Goal: Find specific page/section: Find specific page/section

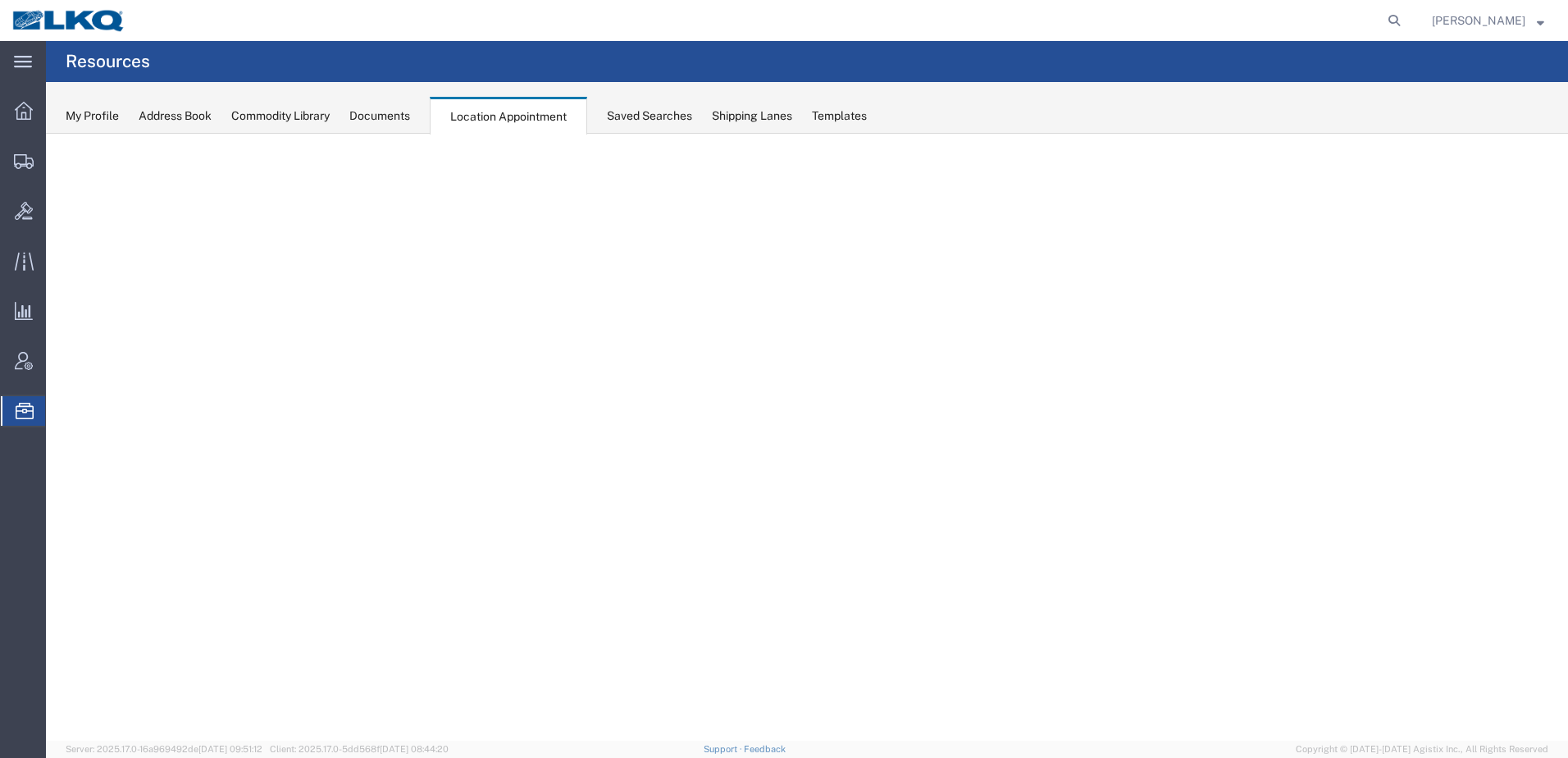
select select "30704"
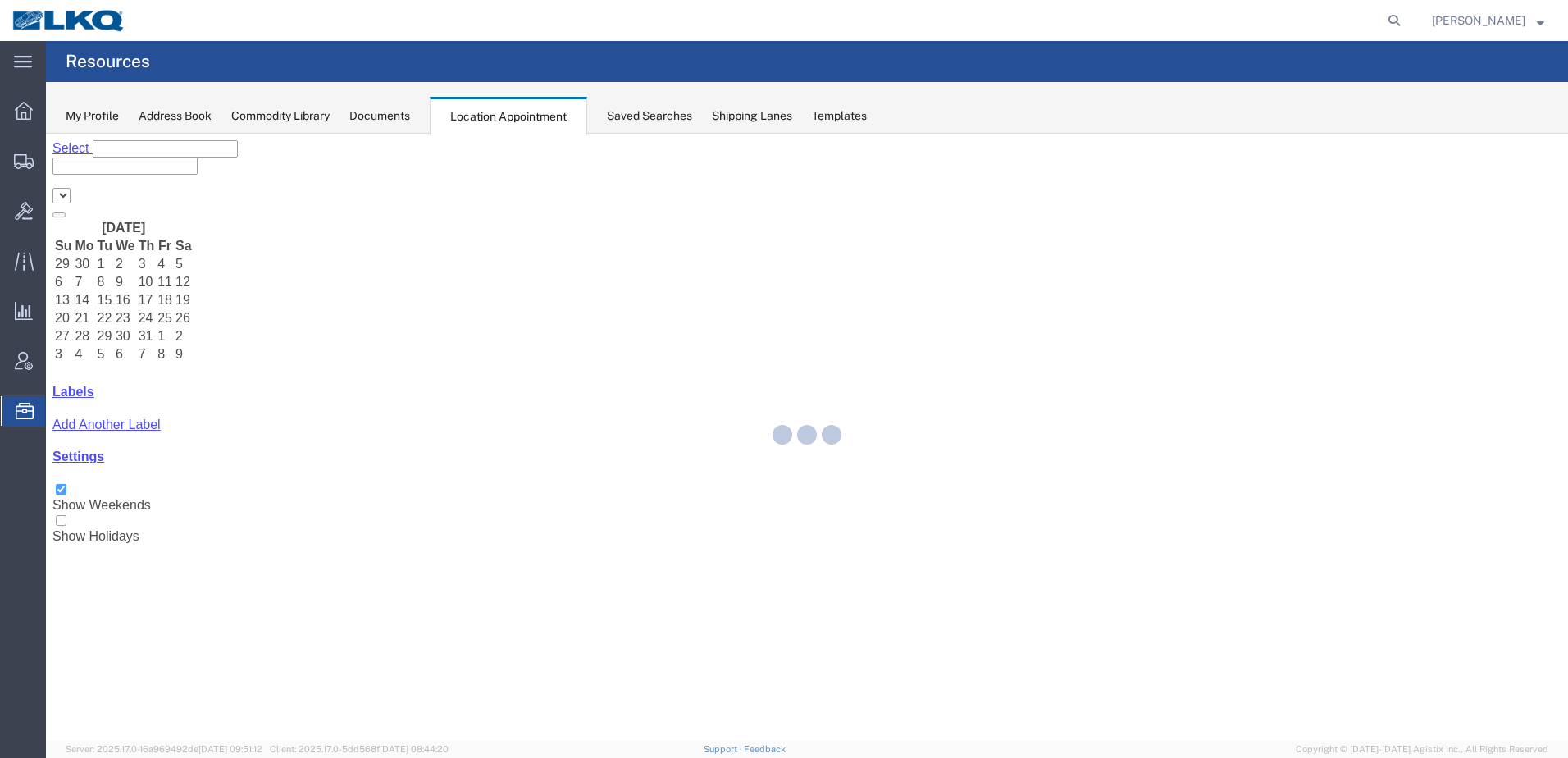
select select "30704"
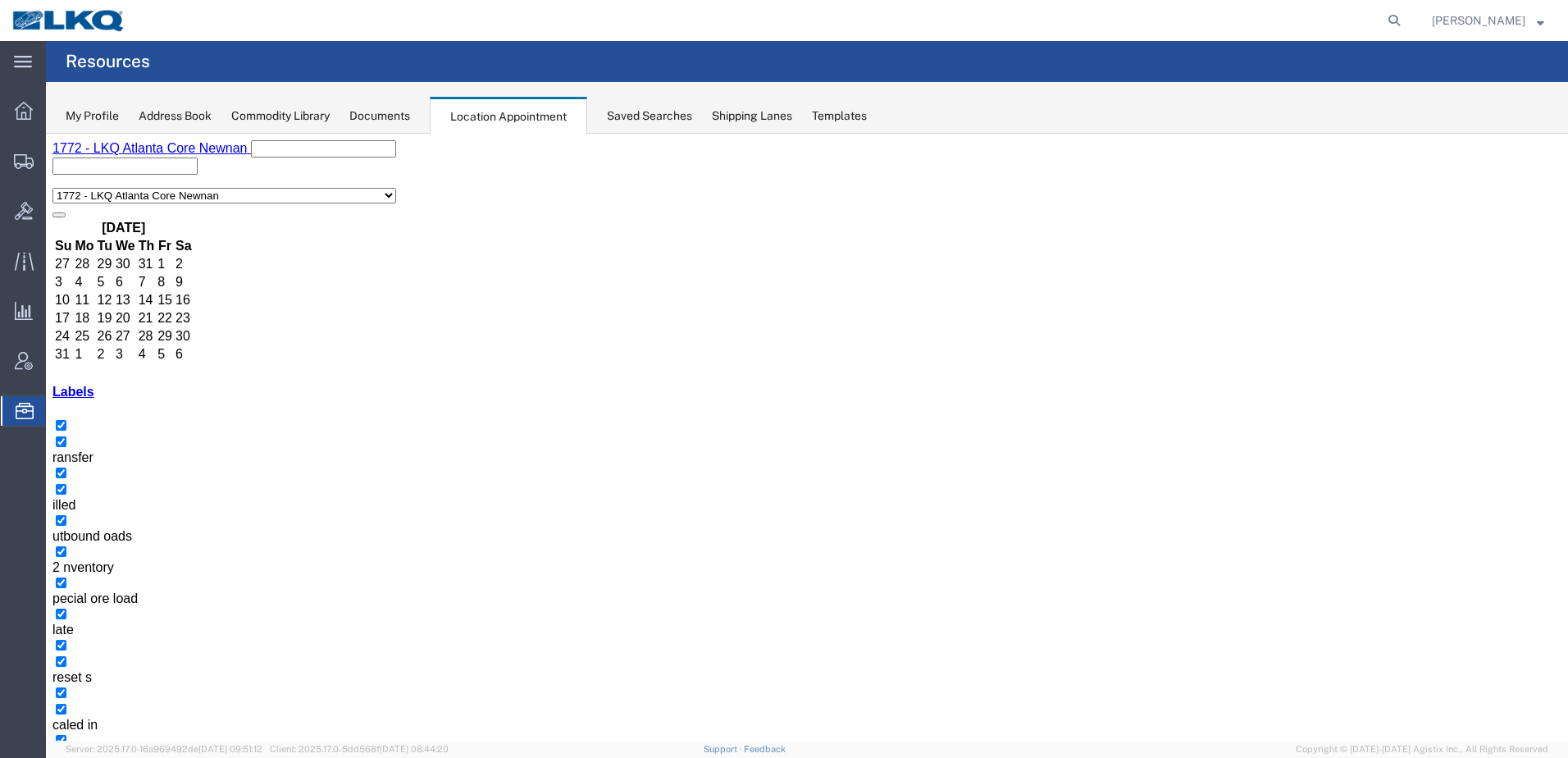
scroll to position [699, 0]
